Goal: Check status: Check status

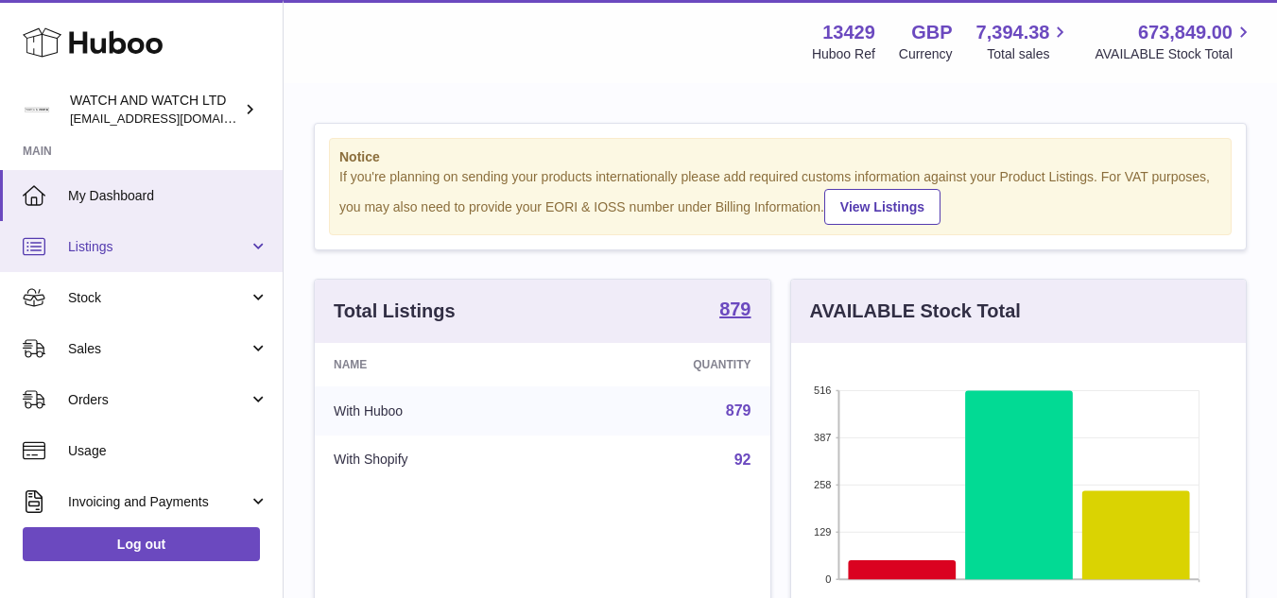
scroll to position [295, 455]
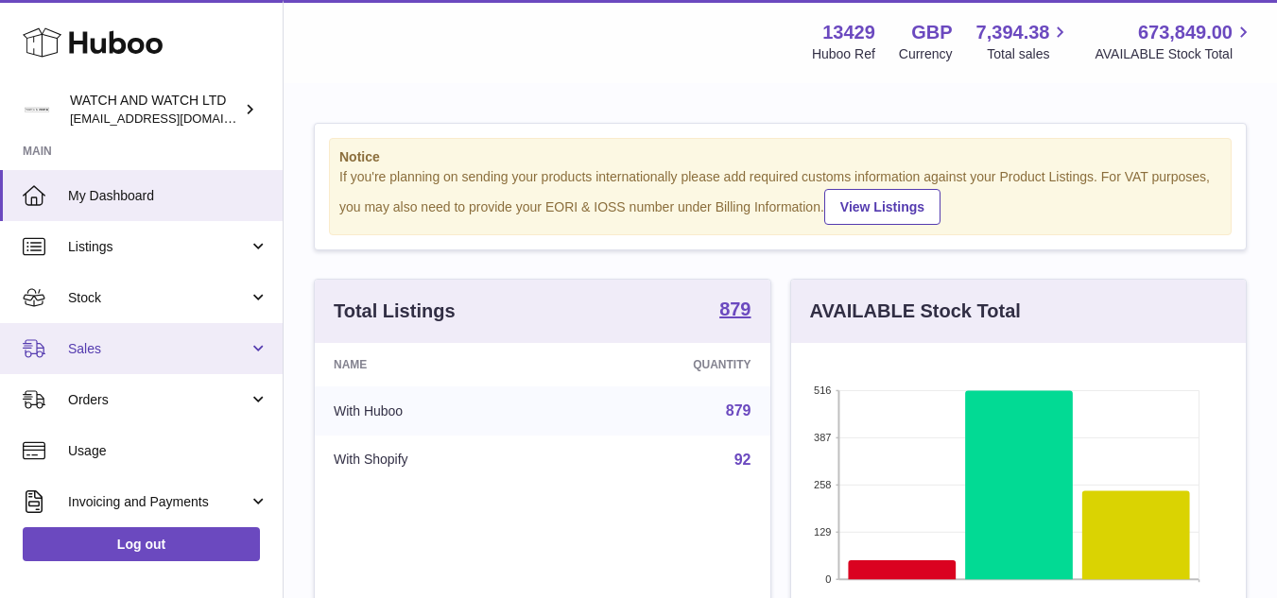
click at [105, 367] on link "Sales" at bounding box center [141, 348] width 283 height 51
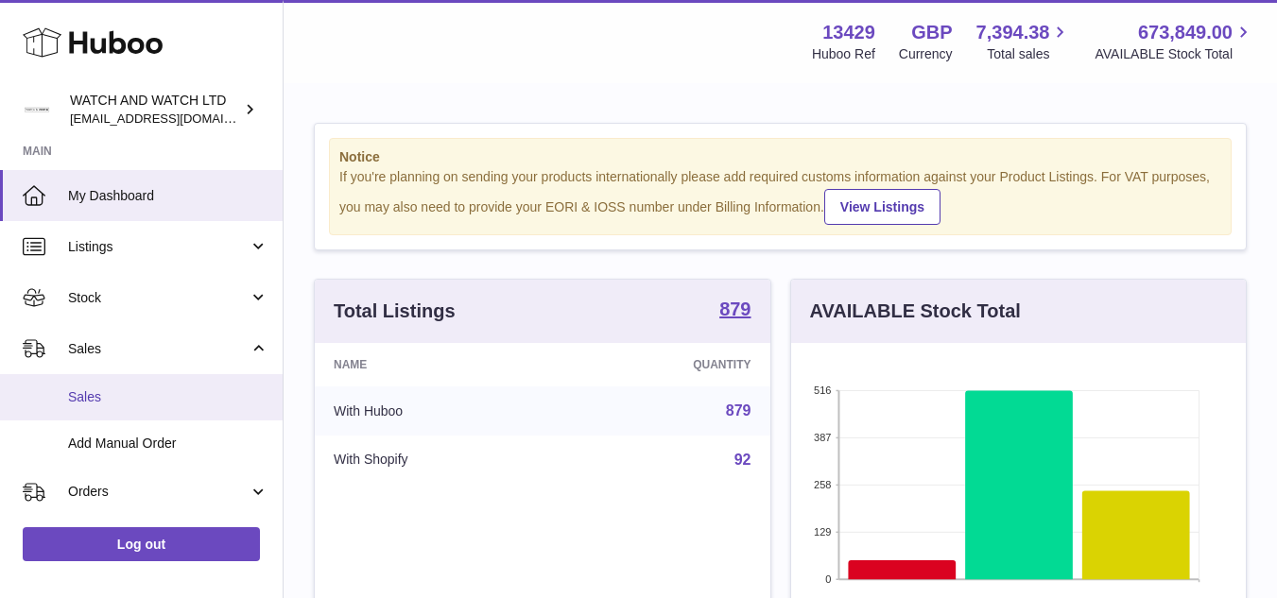
click at [123, 393] on span "Sales" at bounding box center [168, 397] width 200 height 18
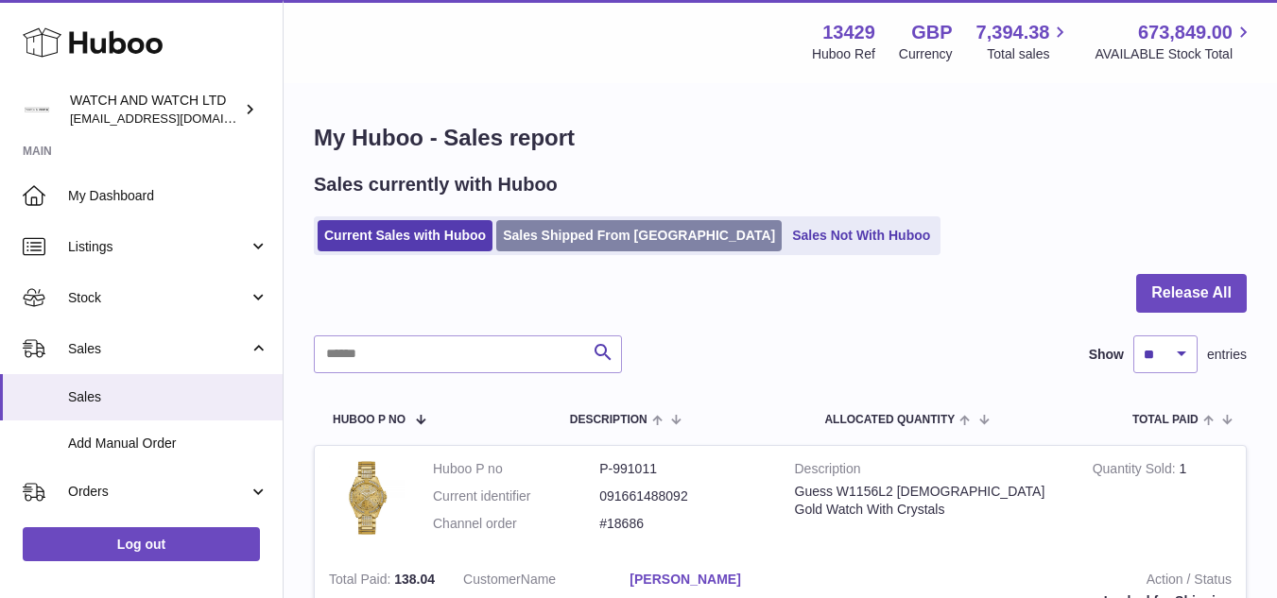
click at [611, 239] on link "Sales Shipped From [GEOGRAPHIC_DATA]" at bounding box center [638, 235] width 285 height 31
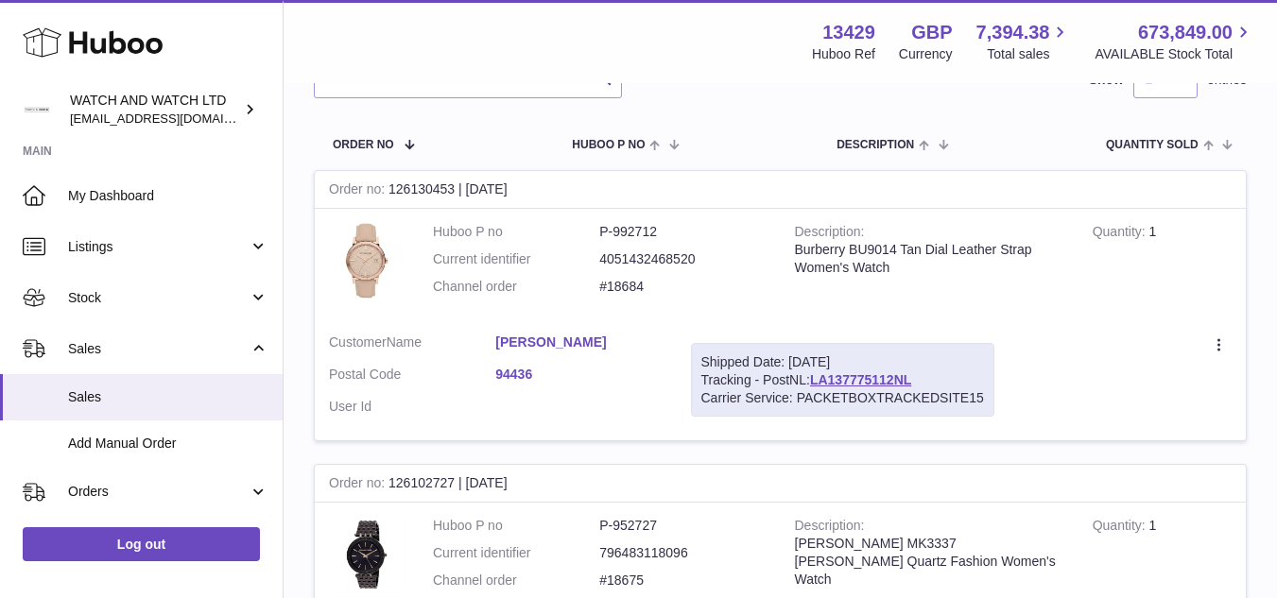
scroll to position [284, 0]
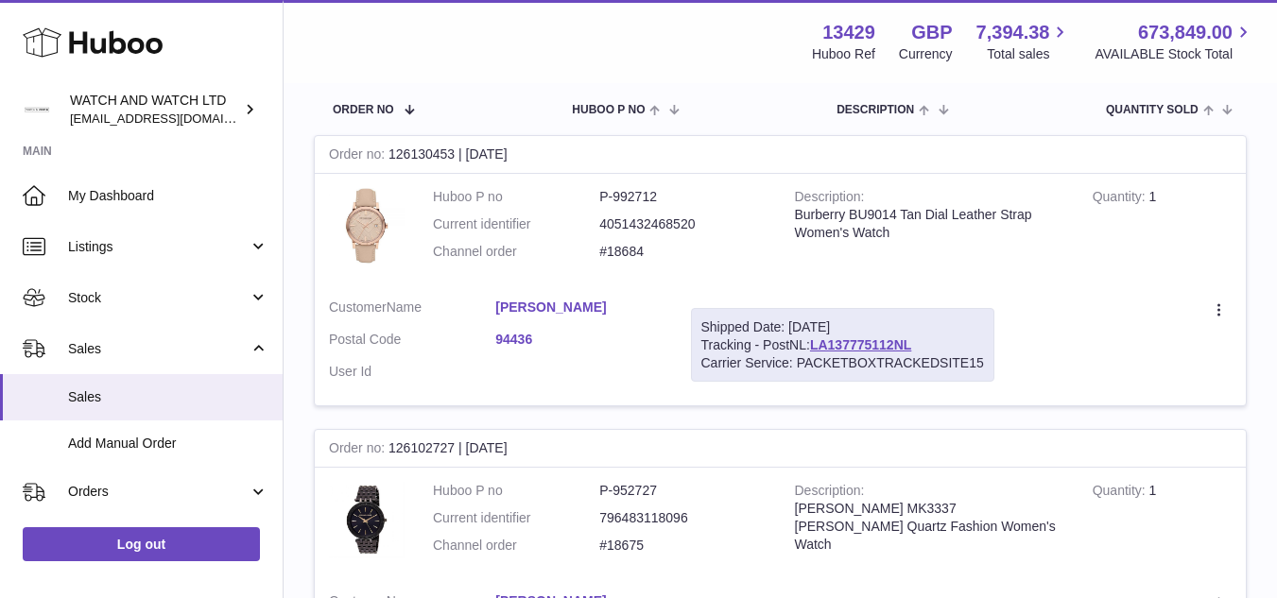
click at [534, 341] on link "94436" at bounding box center [578, 340] width 166 height 18
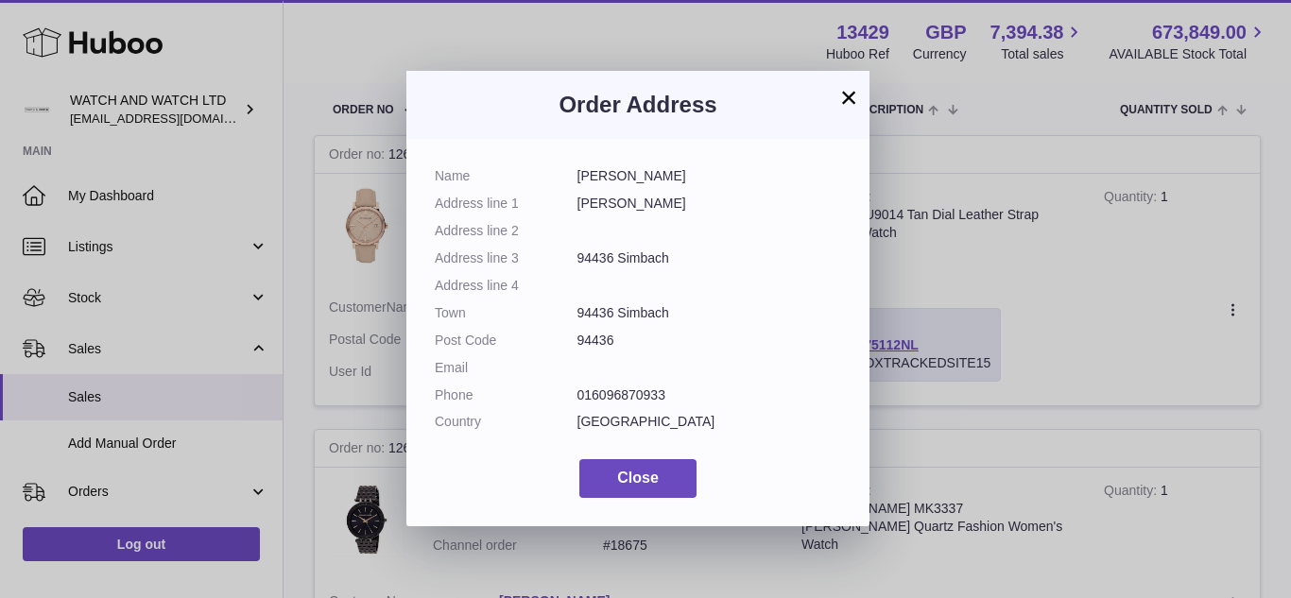
click at [851, 99] on button "×" at bounding box center [848, 97] width 23 height 23
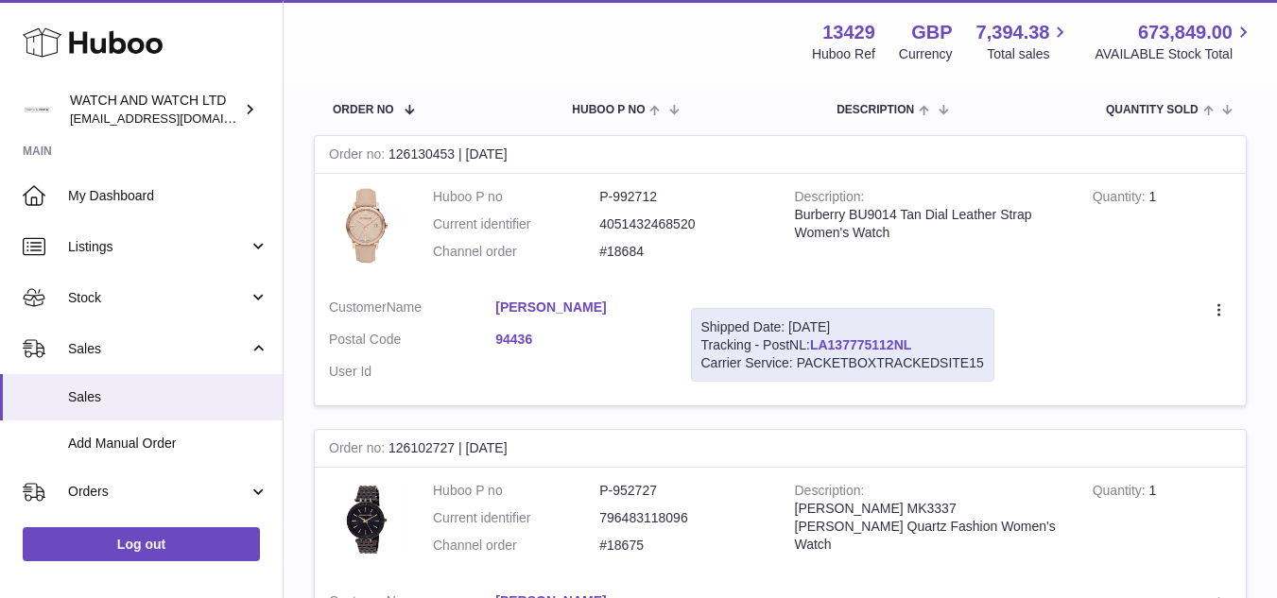
click at [888, 351] on link "LA137775112NL" at bounding box center [860, 344] width 101 height 15
click at [946, 258] on td "Description Burberry BU9014 Tan Dial Leather Strap Women's Watch" at bounding box center [930, 229] width 298 height 111
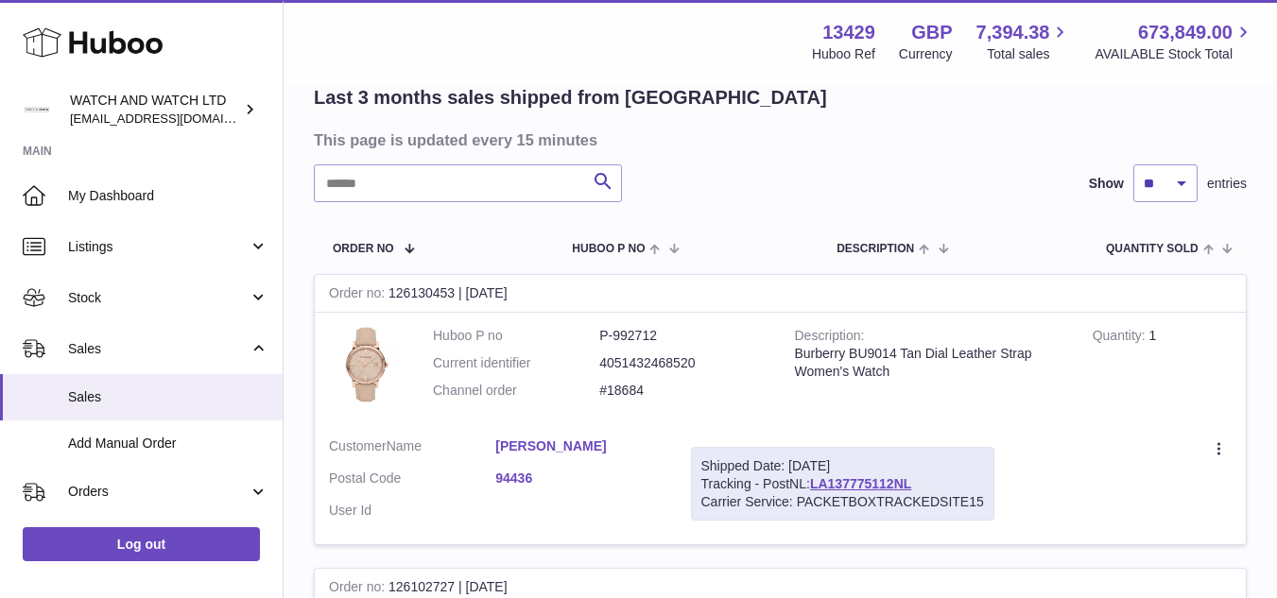
scroll to position [0, 0]
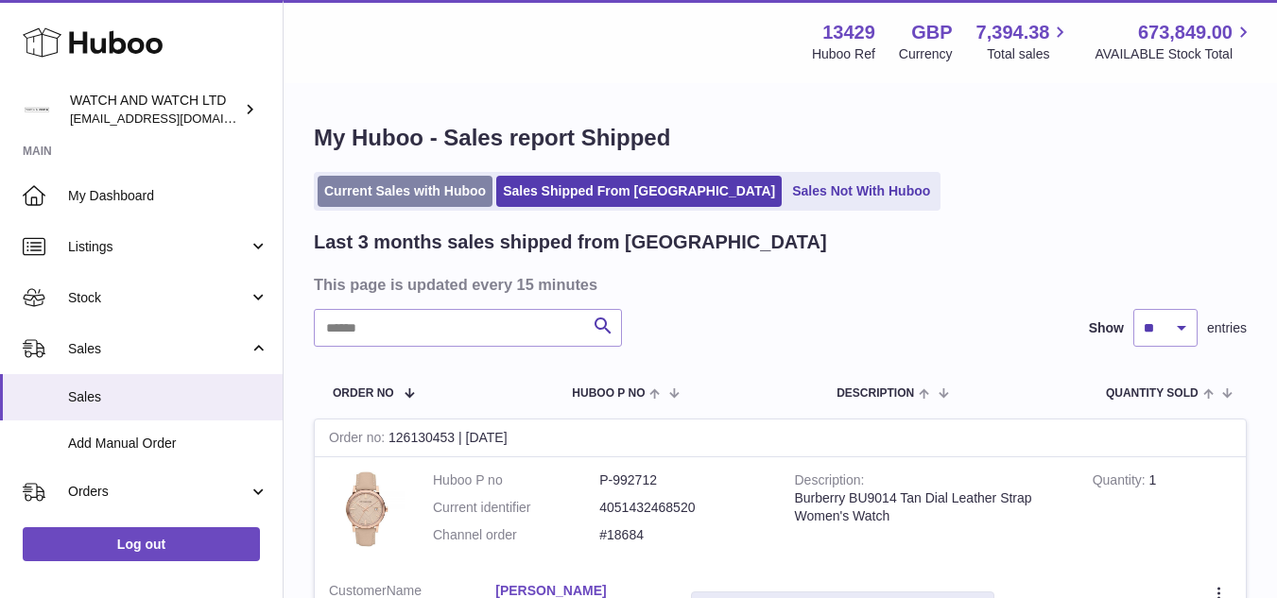
click at [384, 191] on link "Current Sales with Huboo" at bounding box center [405, 191] width 175 height 31
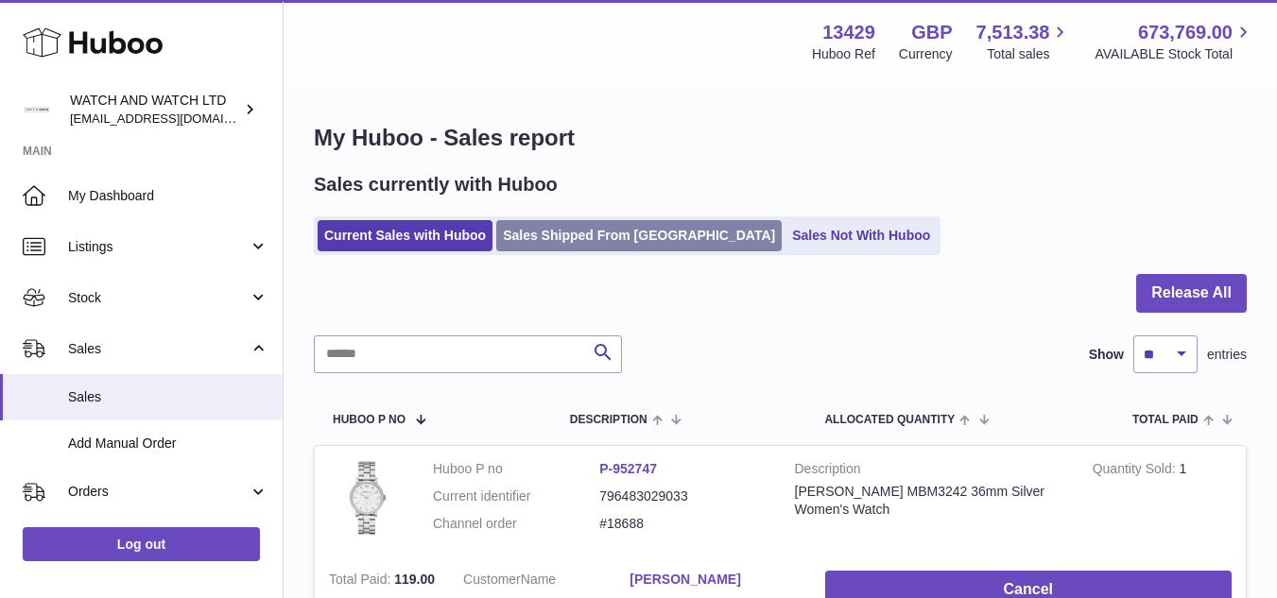
click at [594, 229] on link "Sales Shipped From [GEOGRAPHIC_DATA]" at bounding box center [638, 235] width 285 height 31
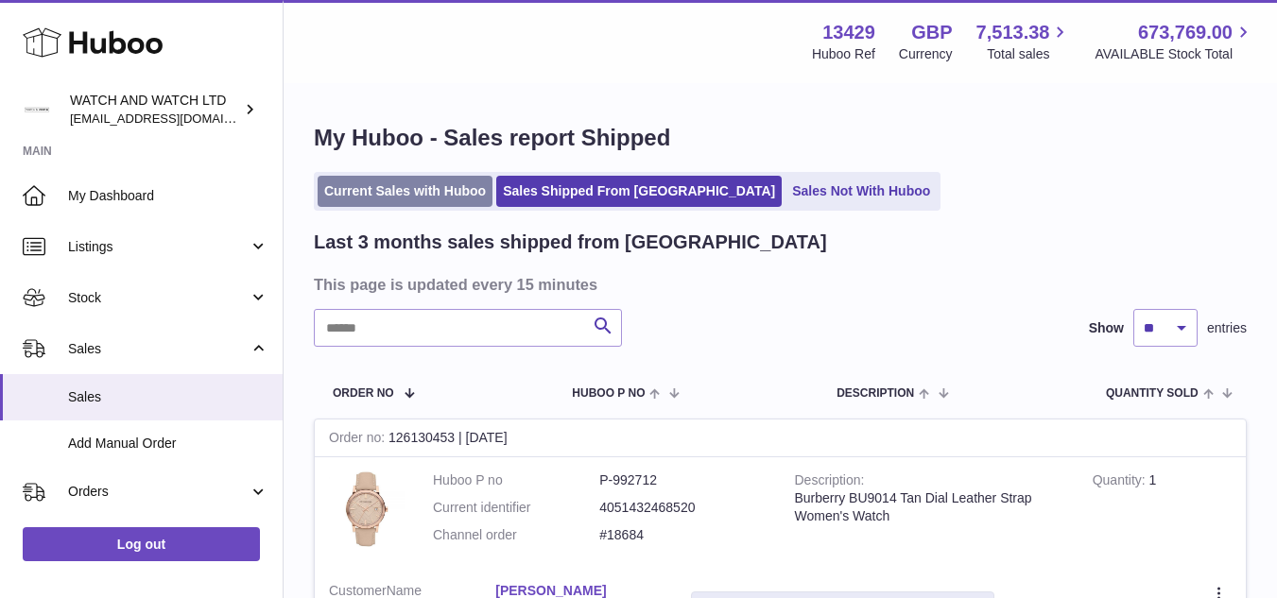
click at [369, 201] on link "Current Sales with Huboo" at bounding box center [405, 191] width 175 height 31
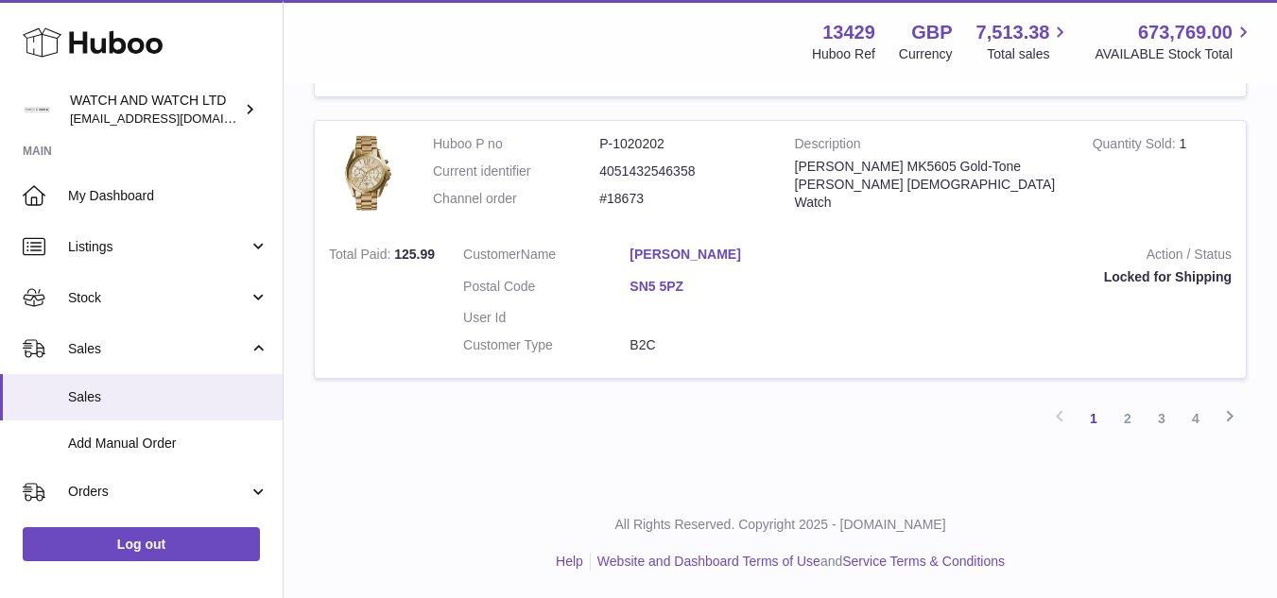
scroll to position [2863, 0]
click at [1125, 420] on link "2" at bounding box center [1127, 418] width 34 height 34
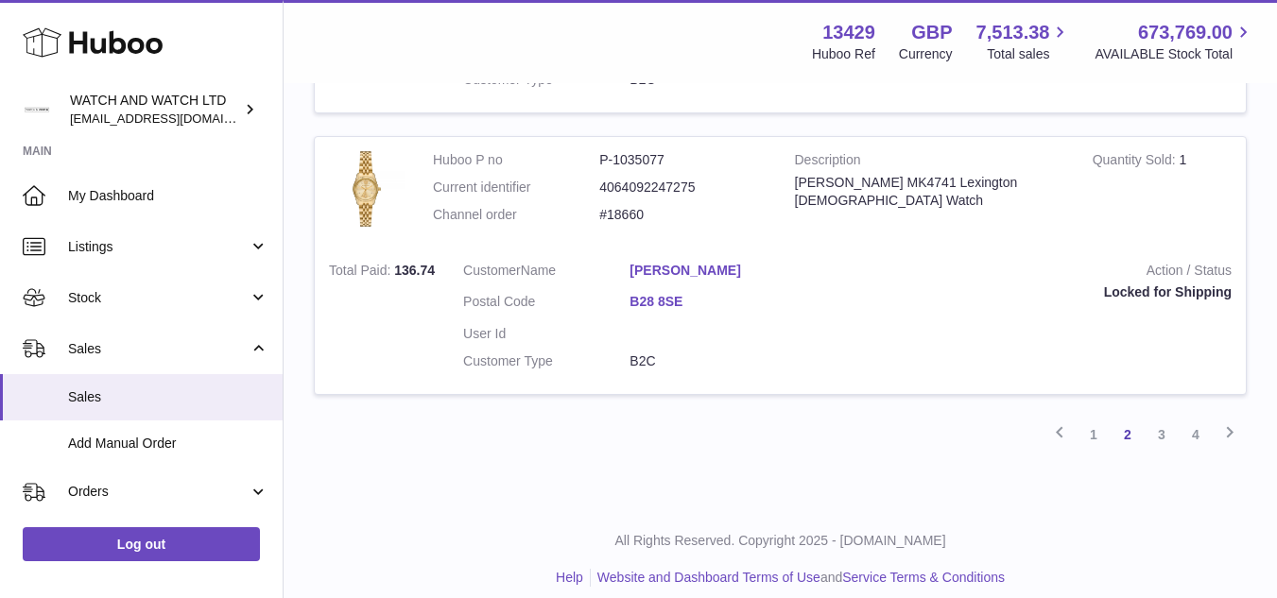
scroll to position [2881, 0]
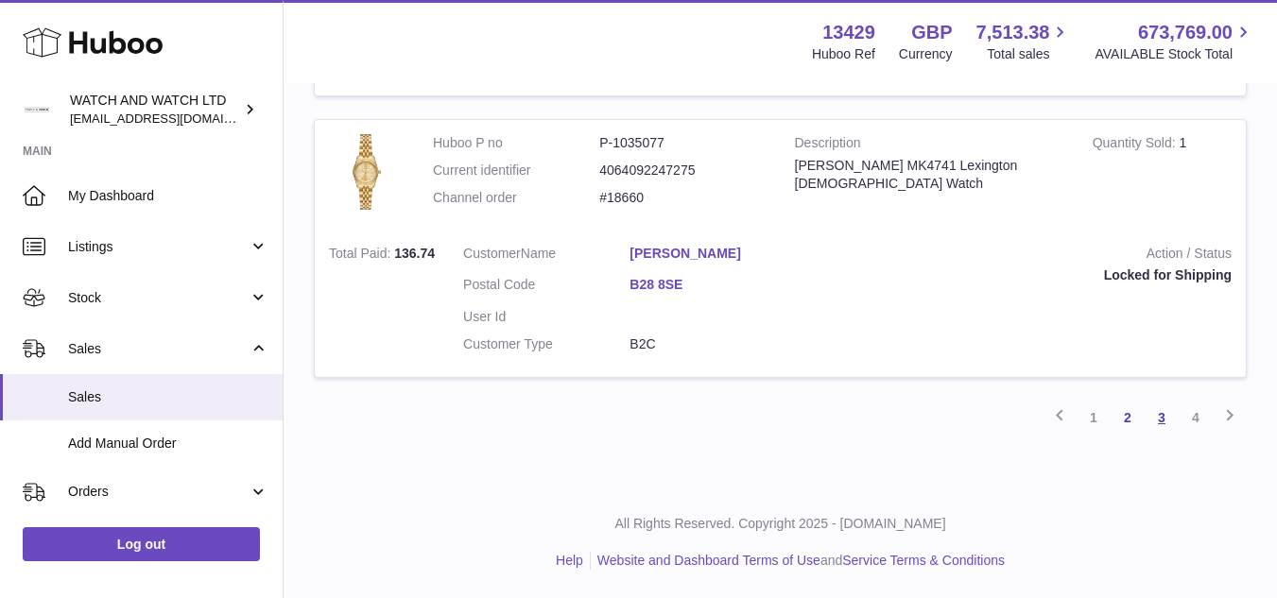
click at [1156, 423] on link "3" at bounding box center [1162, 418] width 34 height 34
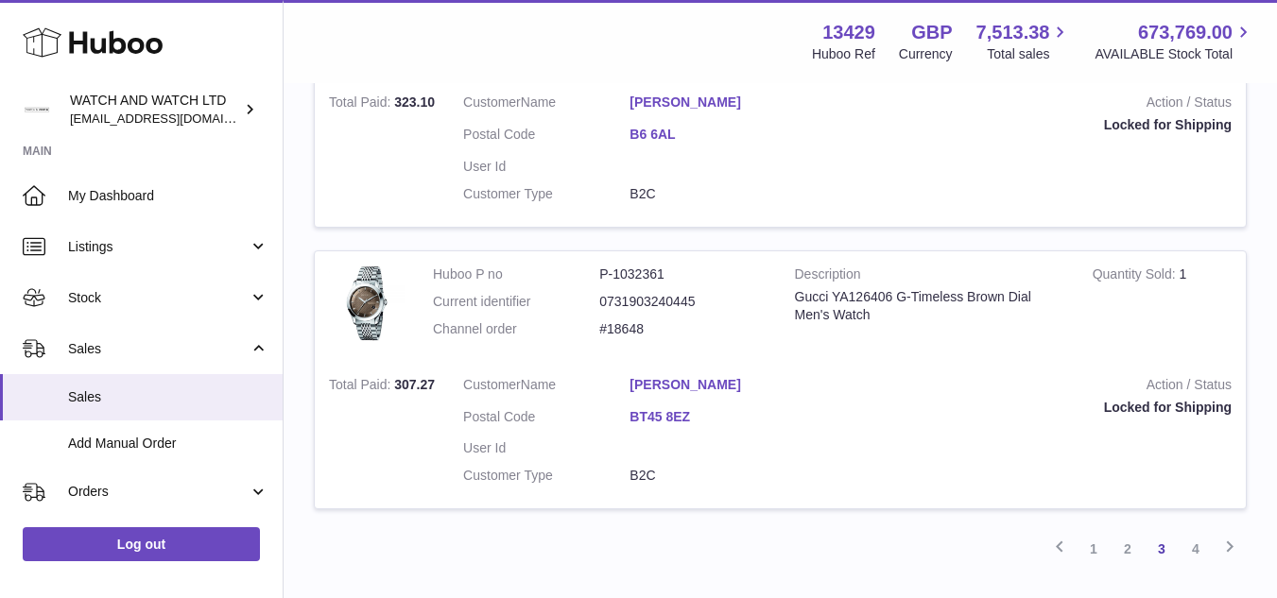
scroll to position [2826, 0]
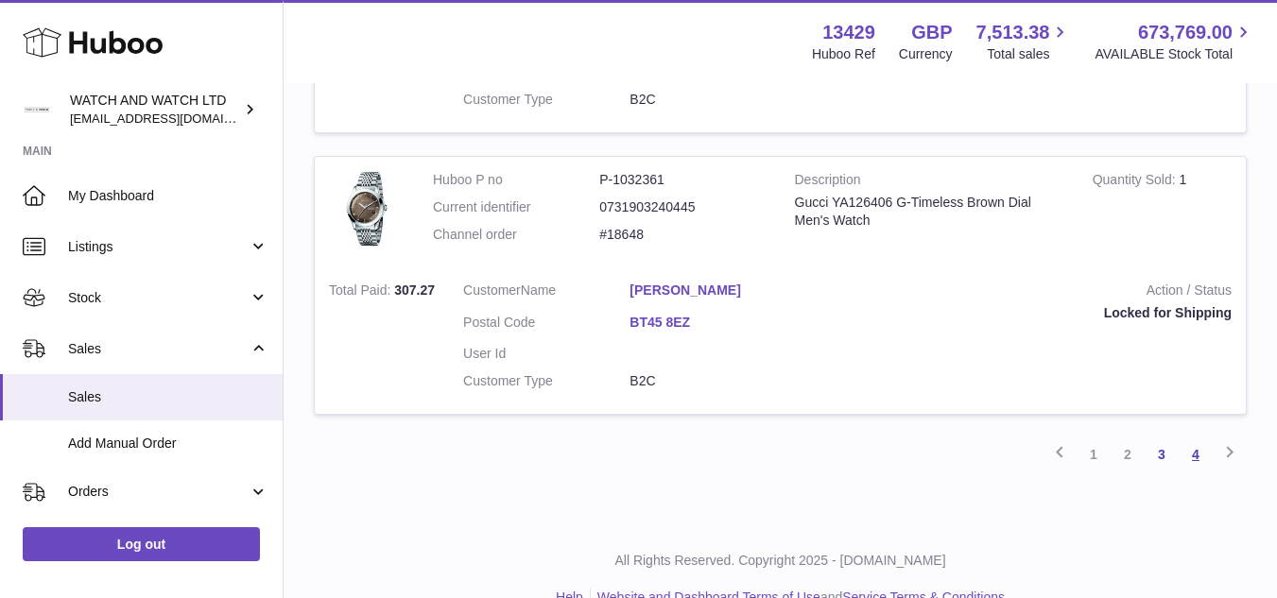
click at [1198, 452] on link "4" at bounding box center [1196, 455] width 34 height 34
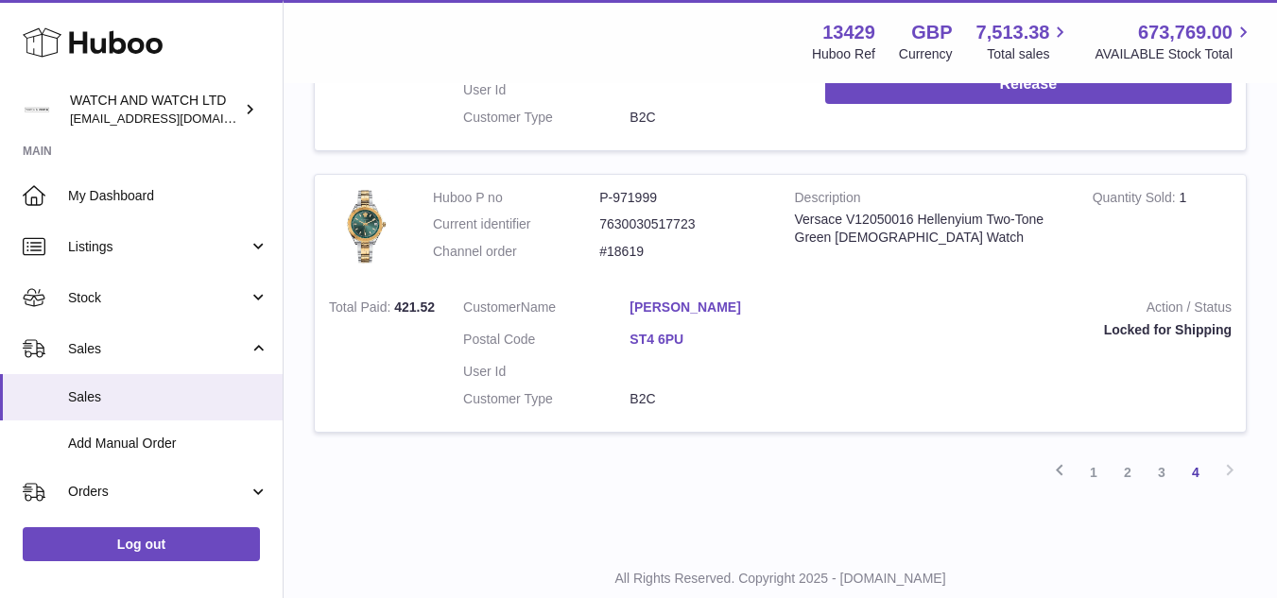
scroll to position [1125, 0]
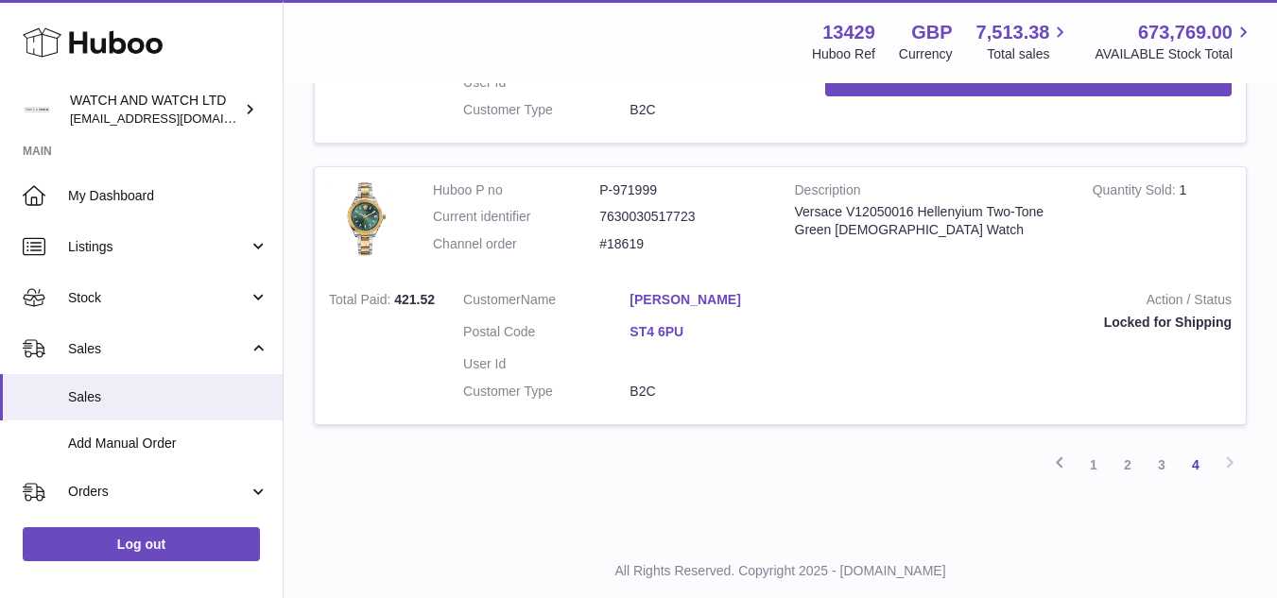
click at [677, 334] on link "ST4 6PU" at bounding box center [712, 332] width 166 height 18
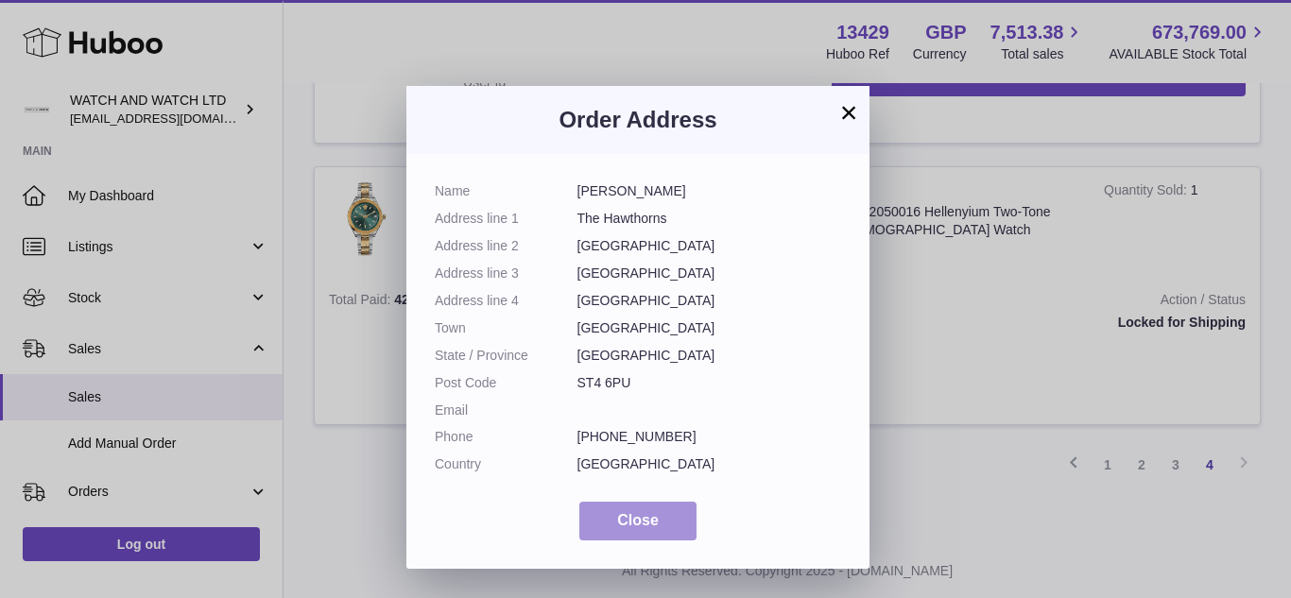
click at [643, 537] on button "Close" at bounding box center [637, 521] width 117 height 39
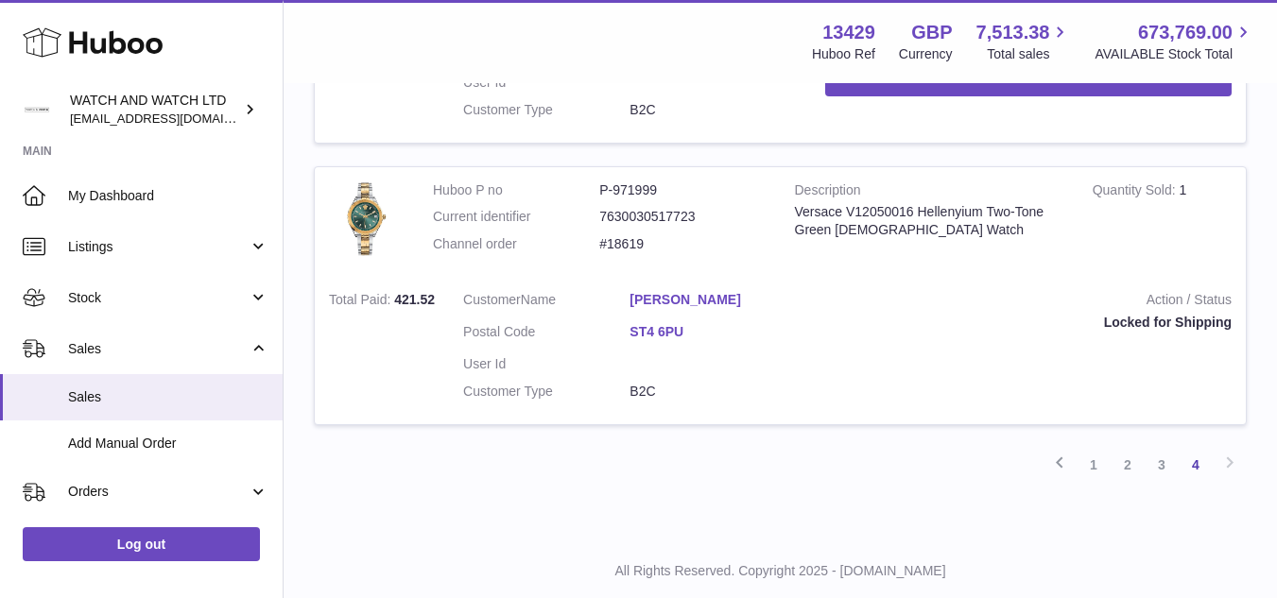
drag, startPoint x: 1237, startPoint y: 156, endPoint x: 1224, endPoint y: 152, distance: 13.8
